Goal: Contribute content

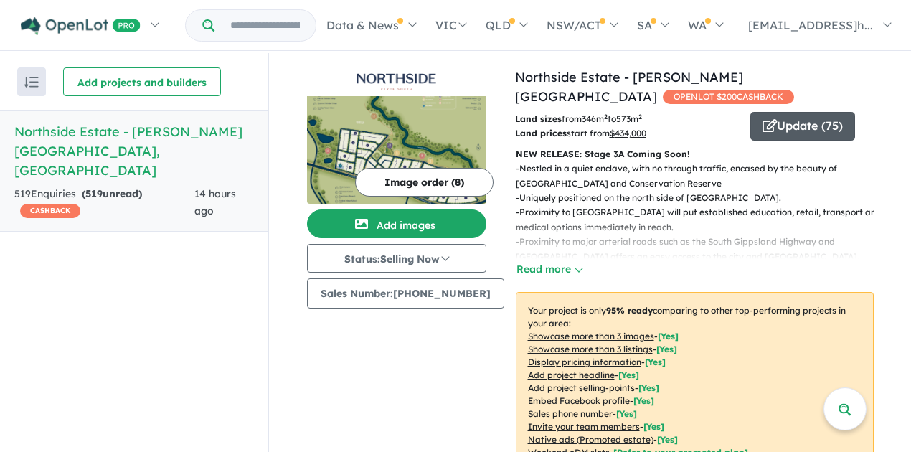
click at [799, 113] on button "Update ( 75 )" at bounding box center [802, 126] width 105 height 29
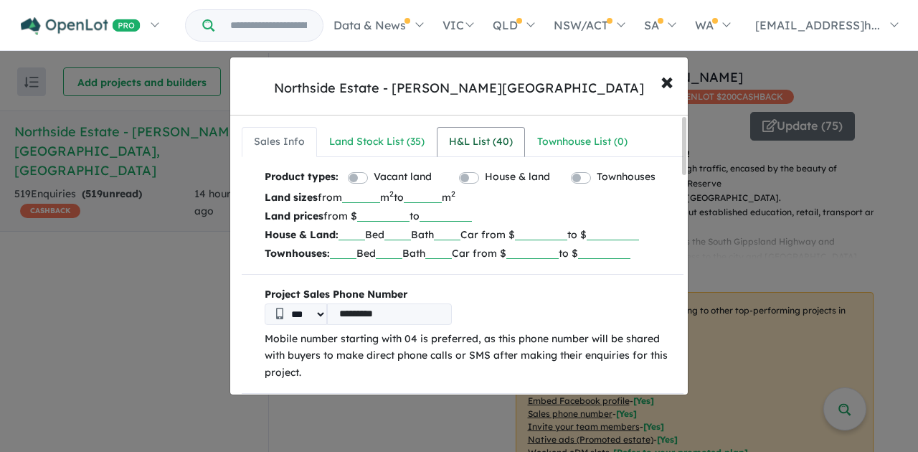
click at [474, 143] on div "H&L List ( 40 )" at bounding box center [481, 141] width 64 height 17
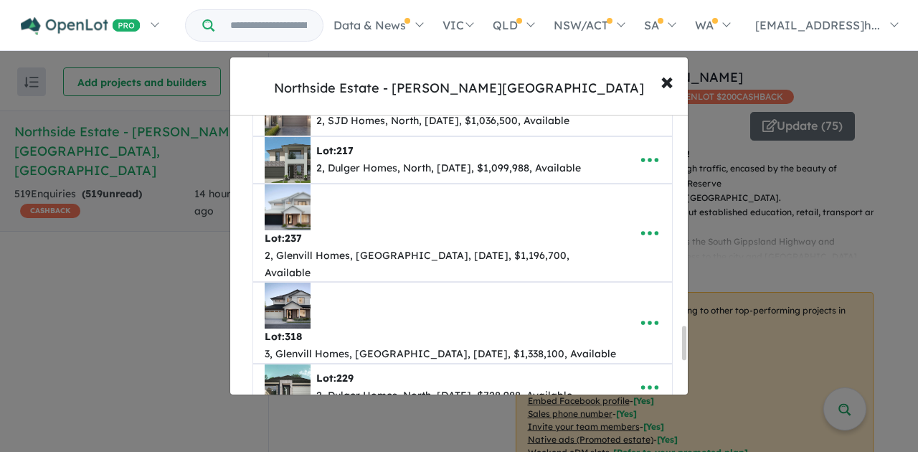
scroll to position [1959, 0]
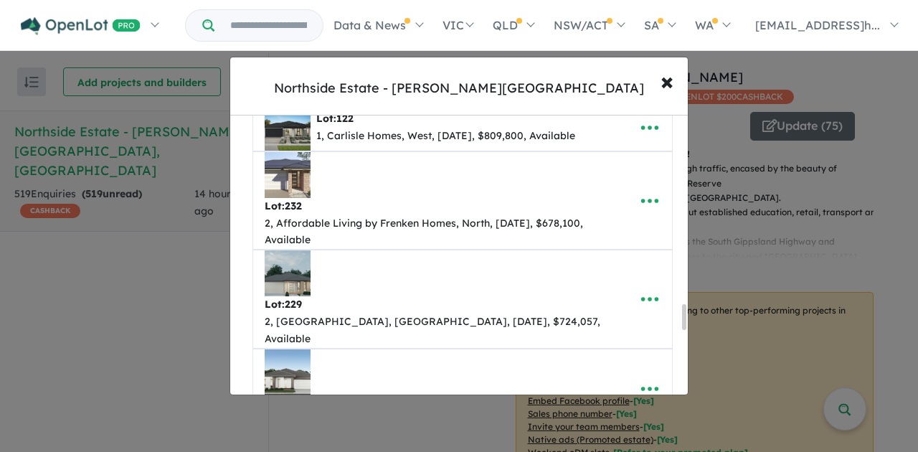
type input "*"
drag, startPoint x: 462, startPoint y: 253, endPoint x: 382, endPoint y: 252, distance: 79.6
type input "*"
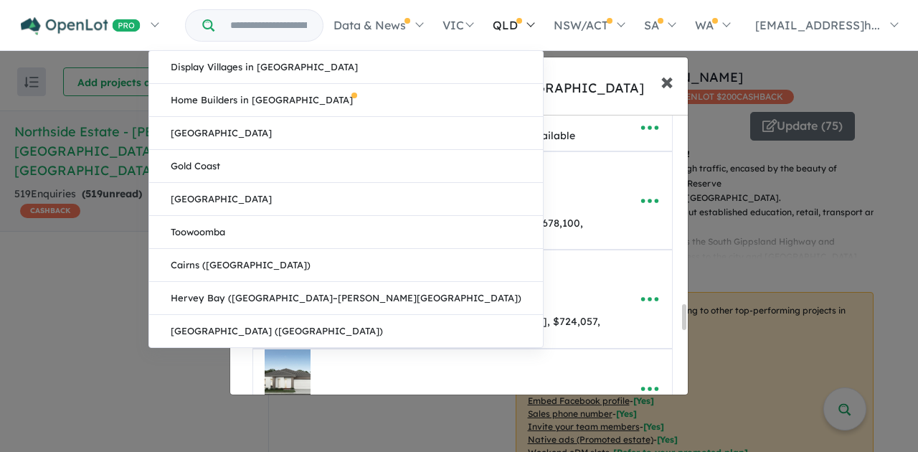
click at [662, 83] on span "×" at bounding box center [666, 80] width 13 height 31
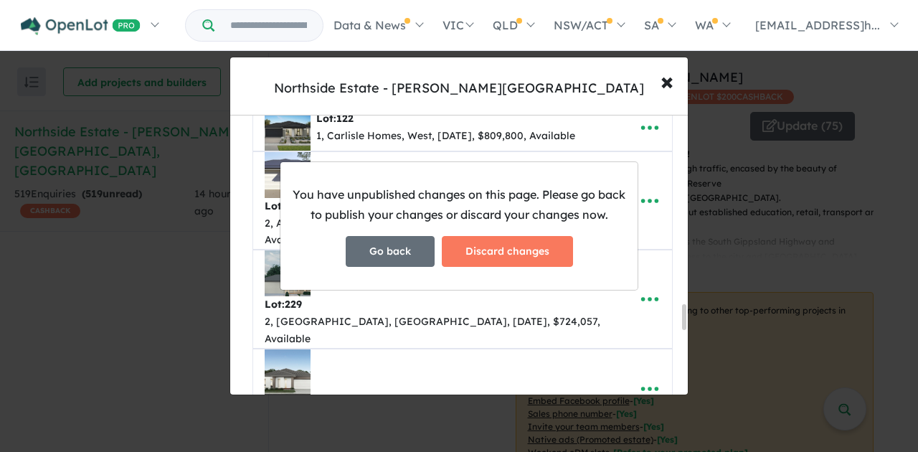
click at [389, 257] on button "Go back" at bounding box center [390, 251] width 89 height 31
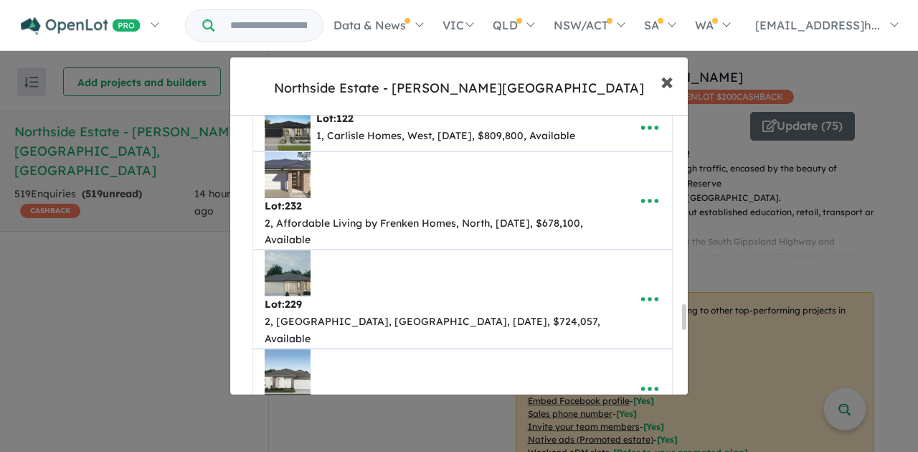
click at [668, 80] on span "×" at bounding box center [666, 80] width 13 height 31
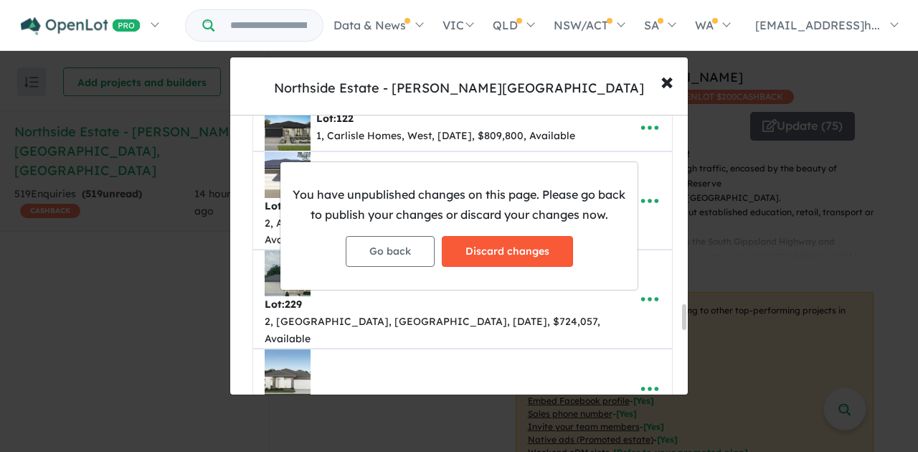
click at [510, 253] on button "Discard changes" at bounding box center [507, 251] width 131 height 31
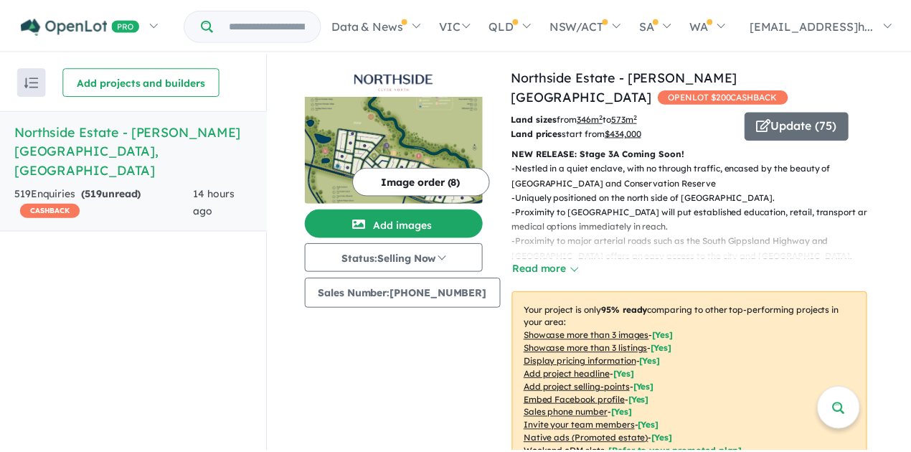
scroll to position [0, 0]
